Goal: Transaction & Acquisition: Purchase product/service

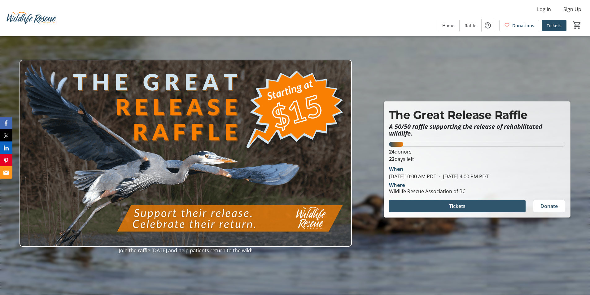
click at [463, 204] on span "Tickets" at bounding box center [457, 206] width 16 height 7
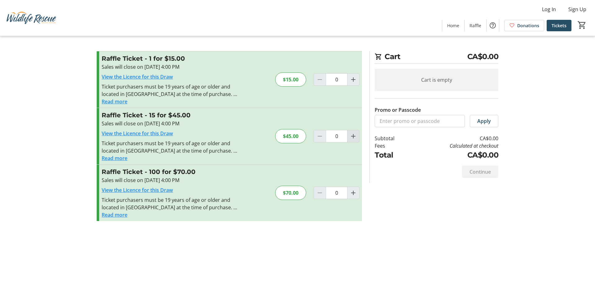
click at [353, 135] on mat-icon "Increment by one" at bounding box center [352, 136] width 7 height 7
type input "1"
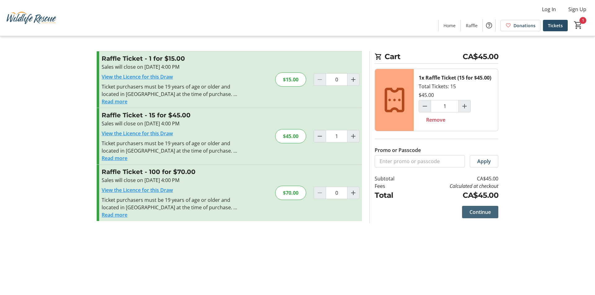
click at [484, 211] on span "Continue" at bounding box center [479, 211] width 21 height 7
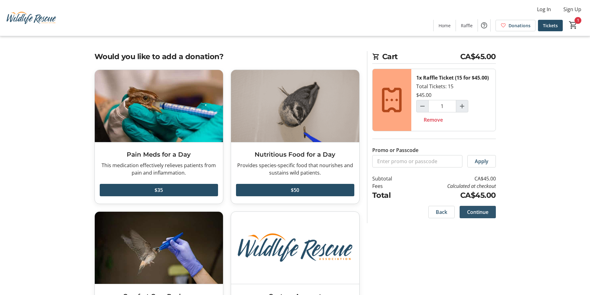
click at [478, 210] on span "Continue" at bounding box center [477, 211] width 21 height 7
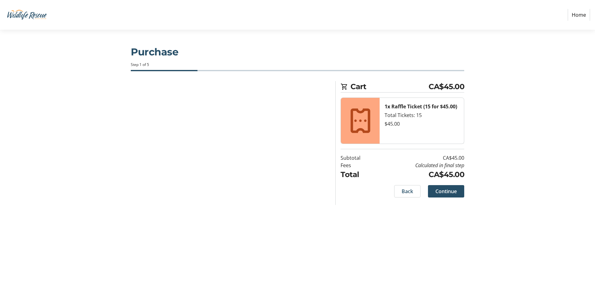
select select "CA"
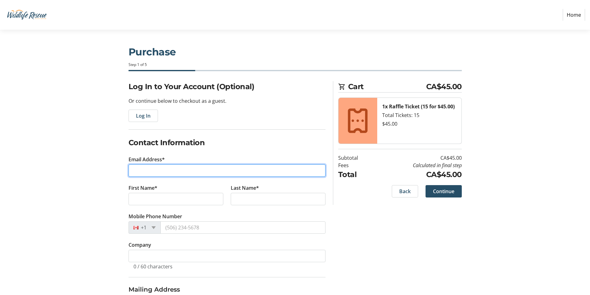
click at [148, 168] on input "Email Address*" at bounding box center [227, 170] width 197 height 12
type input "[EMAIL_ADDRESS][DOMAIN_NAME]"
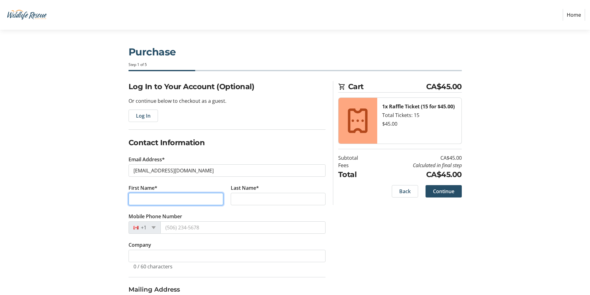
type input "[PERSON_NAME]"
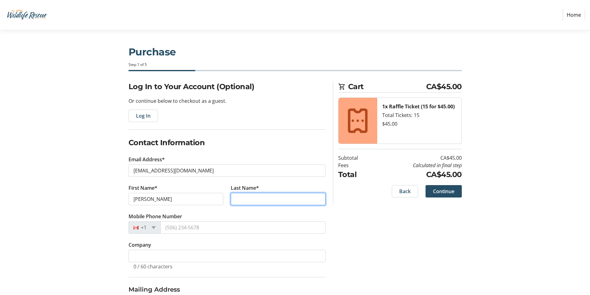
type input "Hampton"
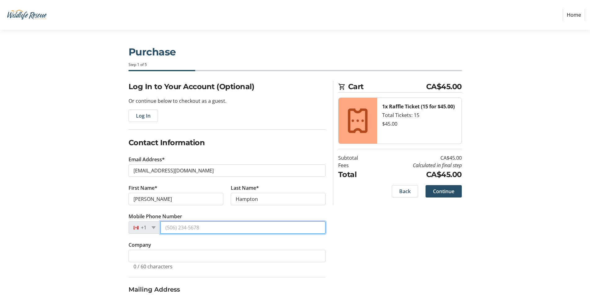
type input "[PHONE_NUMBER]"
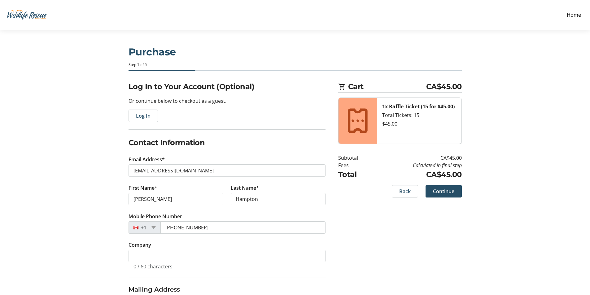
type input "[STREET_ADDRESS]"
type input "[GEOGRAPHIC_DATA]"
select select "BC"
type input "V7N 2X2"
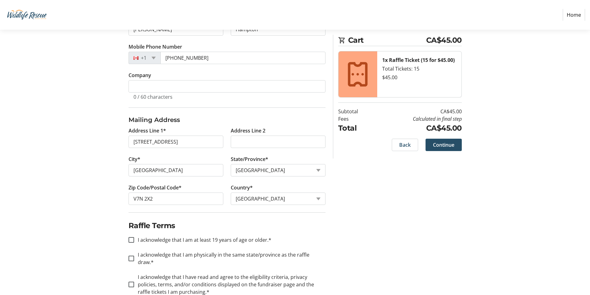
scroll to position [178, 0]
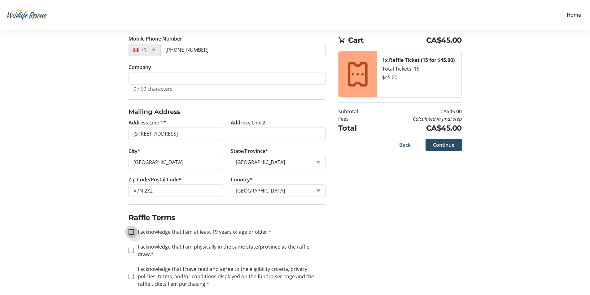
click at [131, 231] on input "I acknowledge that I am at least 19 years of age or older.*" at bounding box center [132, 232] width 6 height 6
checkbox input "true"
drag, startPoint x: 132, startPoint y: 245, endPoint x: 129, endPoint y: 249, distance: 5.1
click at [132, 248] on input "I acknowledge that I am physically in the same state/province as the raffle dra…" at bounding box center [132, 251] width 6 height 6
checkbox input "true"
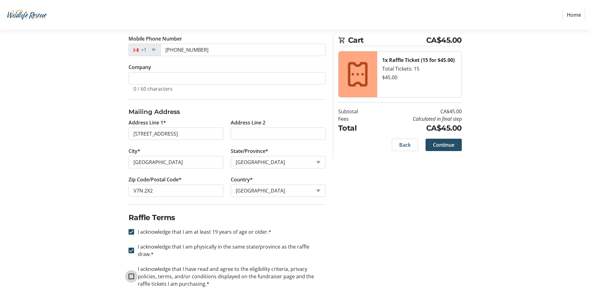
click at [132, 274] on input "I acknowledge that I have read and agree to the eligibility criteria, privacy p…" at bounding box center [132, 277] width 6 height 6
checkbox input "true"
click at [444, 142] on span "Continue" at bounding box center [443, 144] width 21 height 7
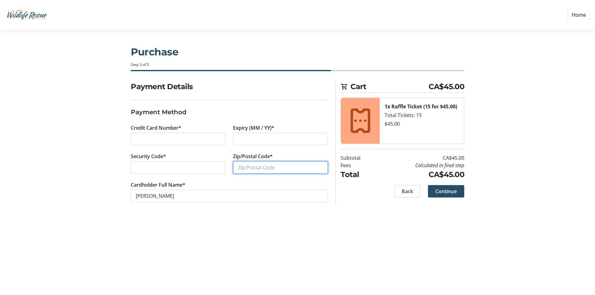
click at [259, 168] on input "Zip/Postal Code*" at bounding box center [280, 167] width 95 height 12
type input "V7N 2X2"
click at [450, 188] on span "Continue" at bounding box center [445, 191] width 21 height 7
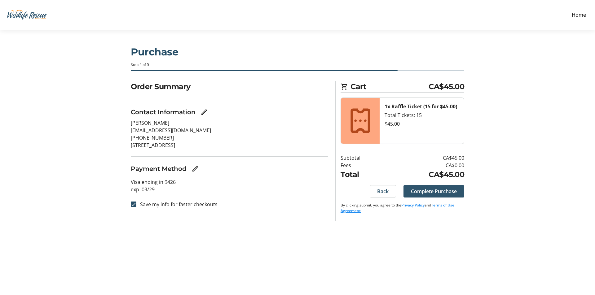
click at [438, 190] on span "Complete Purchase" at bounding box center [434, 191] width 46 height 7
